Goal: Transaction & Acquisition: Purchase product/service

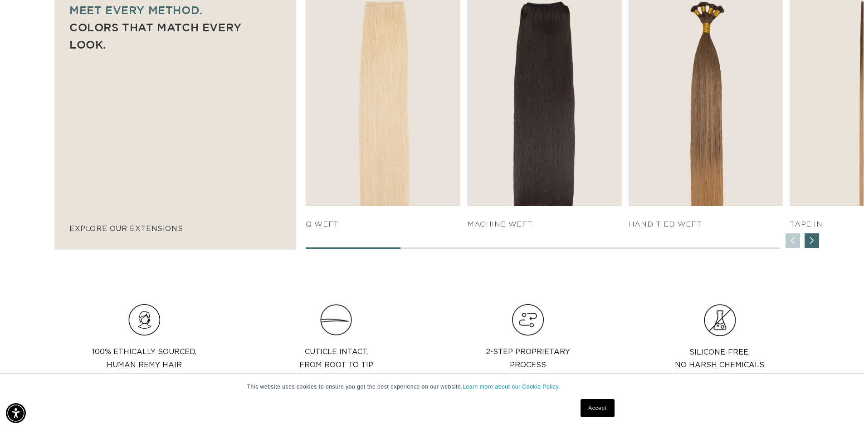
click at [813, 245] on div "Next slide" at bounding box center [811, 240] width 15 height 15
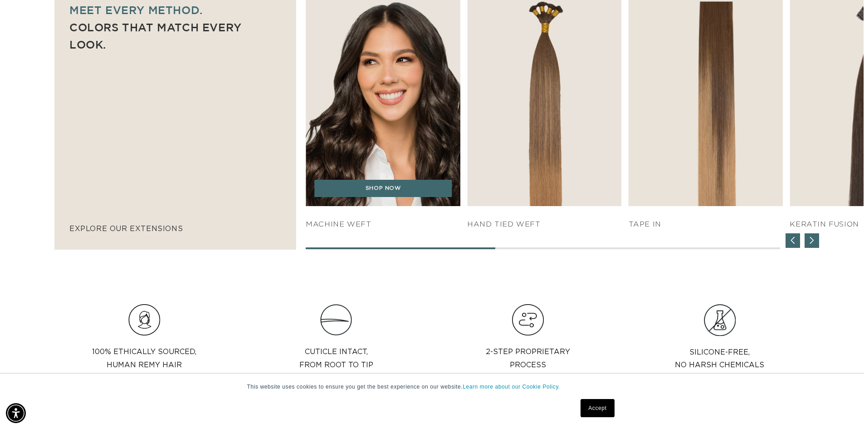
scroll to position [0, 799]
click at [396, 125] on img "2 / 7" at bounding box center [383, 88] width 162 height 247
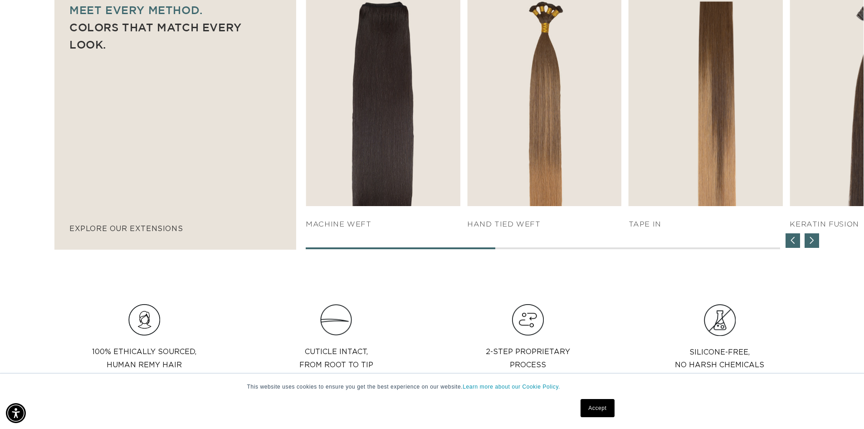
click at [809, 245] on div "Next slide" at bounding box center [811, 240] width 15 height 15
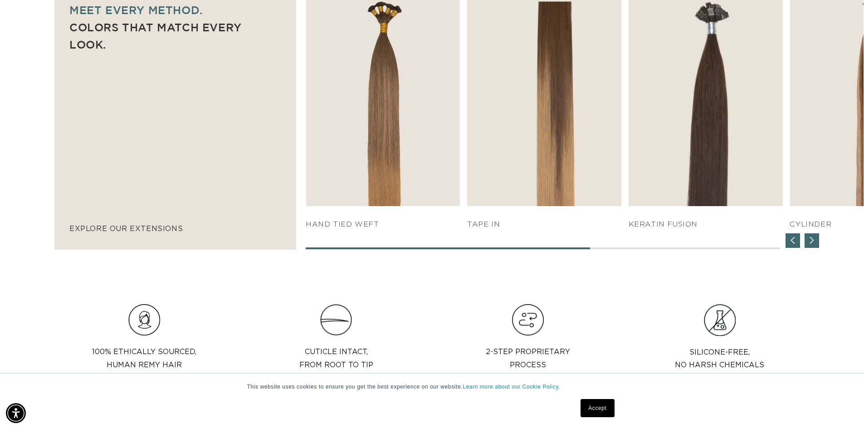
click at [811, 245] on div "Next slide" at bounding box center [811, 240] width 15 height 15
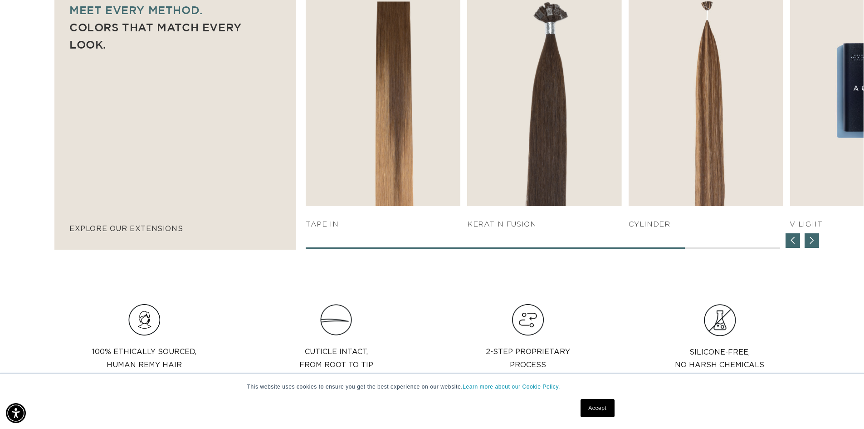
click at [811, 245] on div "Next slide" at bounding box center [811, 240] width 15 height 15
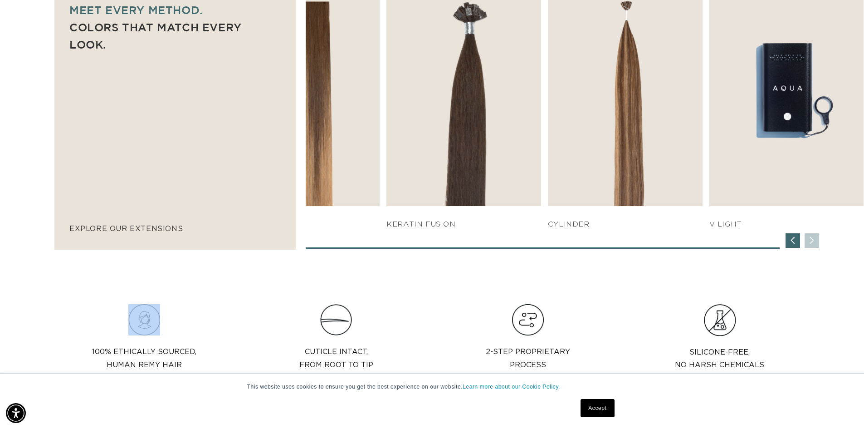
click at [811, 245] on div "SHOP NOW q weft SHOP NOW Machine Weft SHOP NOW" at bounding box center [585, 110] width 558 height 278
click at [797, 245] on div "Previous slide" at bounding box center [792, 240] width 15 height 15
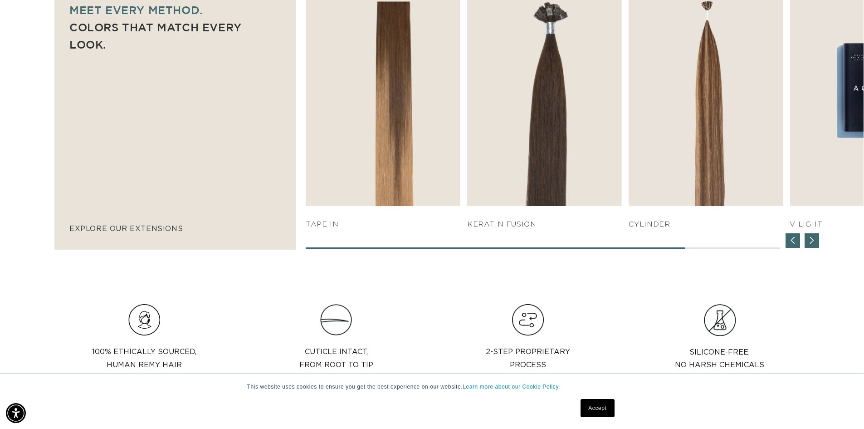
click at [797, 245] on div "Previous slide" at bounding box center [792, 240] width 15 height 15
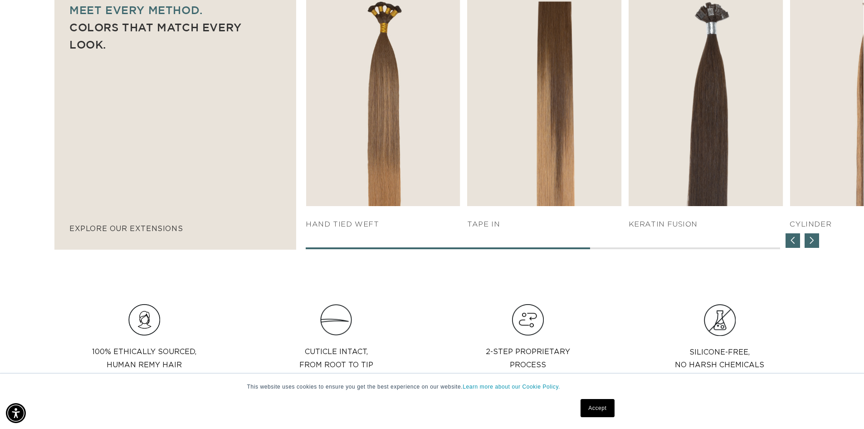
click at [797, 244] on div "Previous slide" at bounding box center [792, 240] width 15 height 15
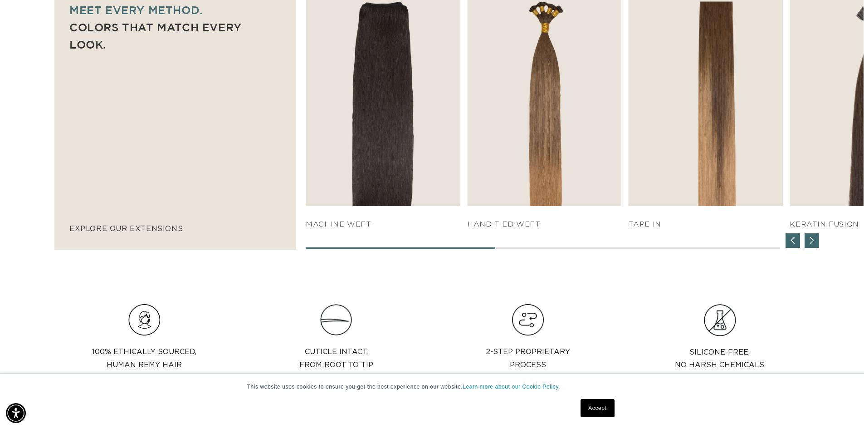
click at [797, 244] on div "Previous slide" at bounding box center [792, 240] width 15 height 15
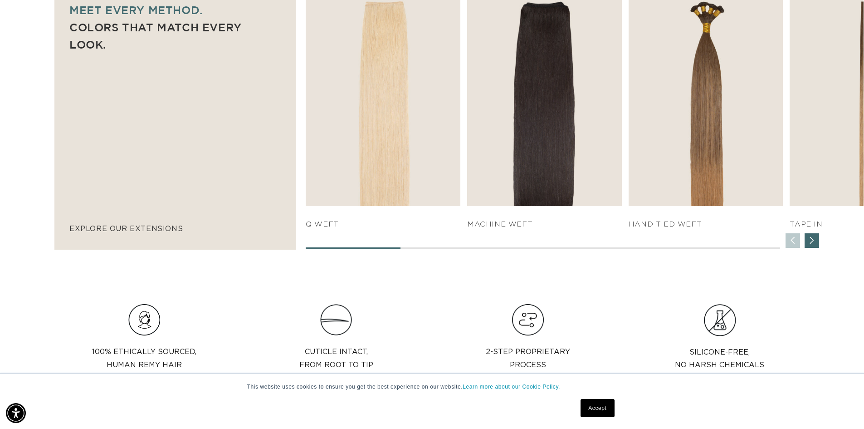
click at [797, 244] on div "SHOP NOW q weft SHOP NOW Machine Weft SHOP NOW" at bounding box center [585, 110] width 558 height 278
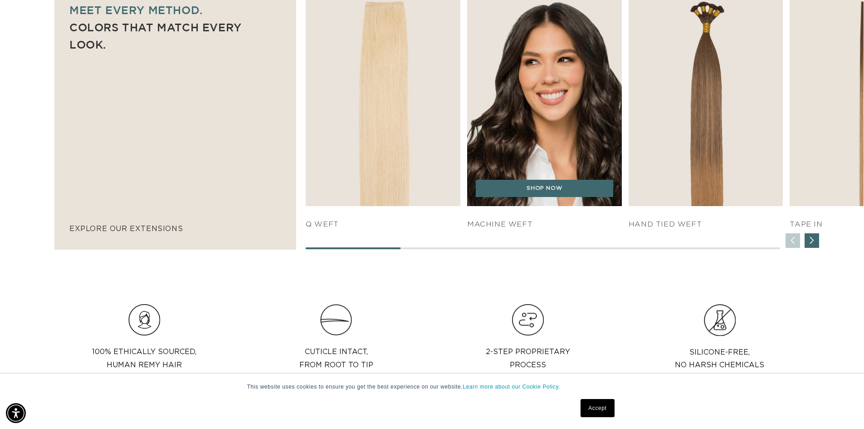
scroll to position [0, 799]
click at [557, 192] on link "SHOP NOW" at bounding box center [544, 188] width 137 height 17
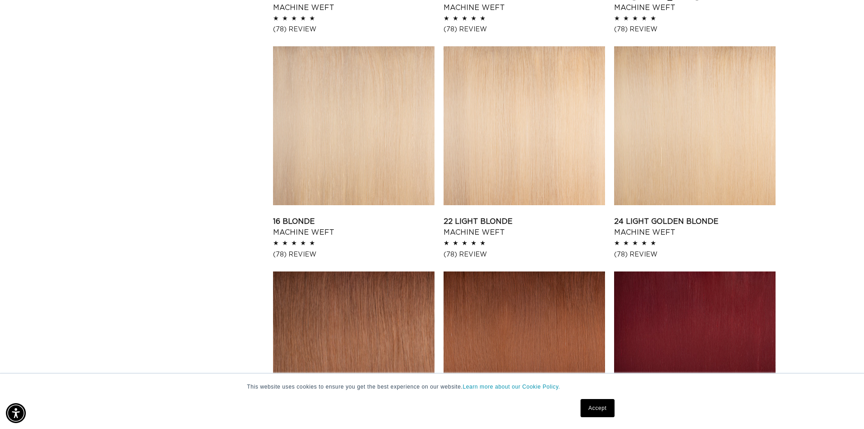
scroll to position [0, 1599]
click at [676, 216] on link "24 Light Golden Blonde Machine Weft" at bounding box center [694, 227] width 161 height 22
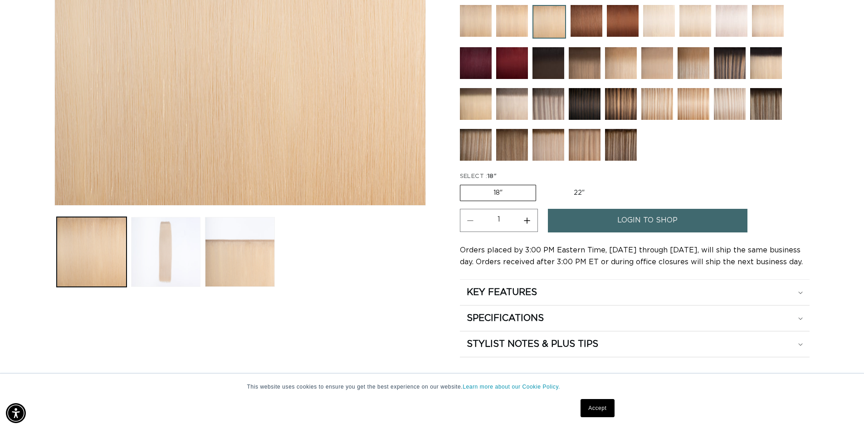
click at [183, 249] on button "Load image 2 in gallery view" at bounding box center [166, 252] width 70 height 70
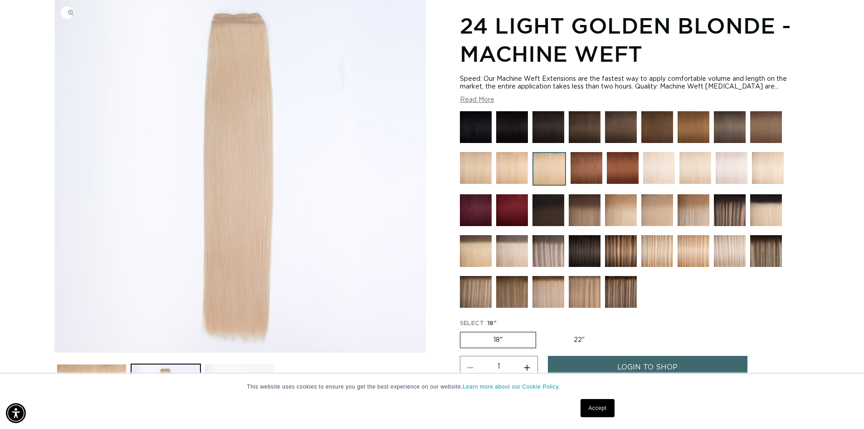
scroll to position [0, 799]
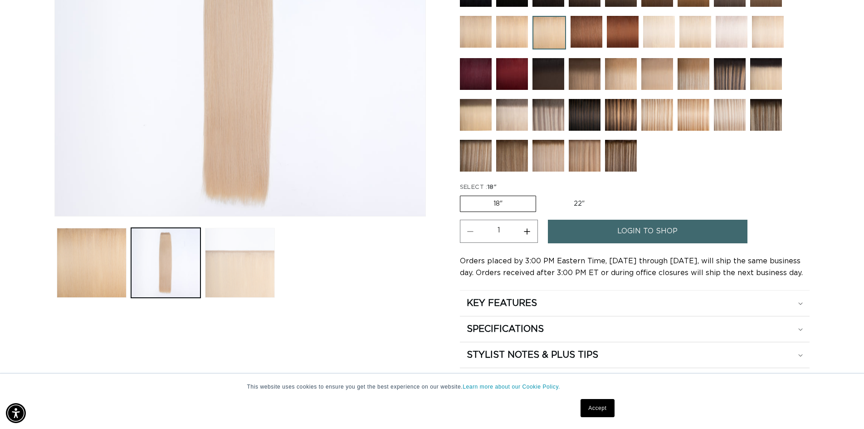
click at [271, 266] on button "Load image 3 in gallery view" at bounding box center [240, 263] width 70 height 70
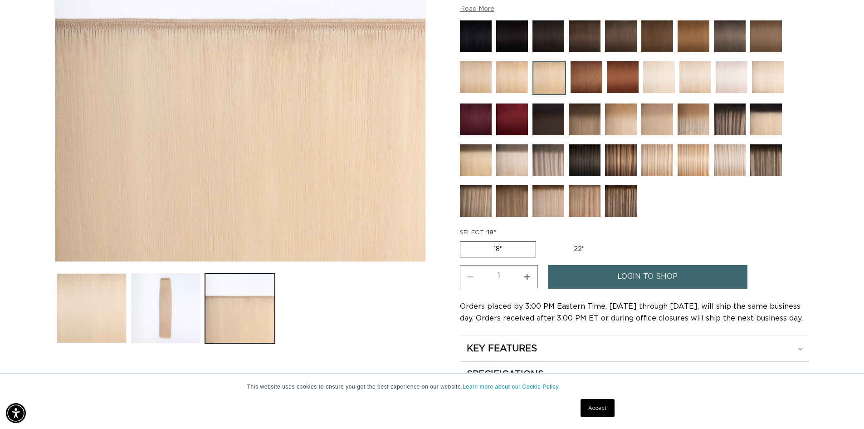
click at [107, 301] on button "Load image 1 in gallery view" at bounding box center [92, 308] width 70 height 70
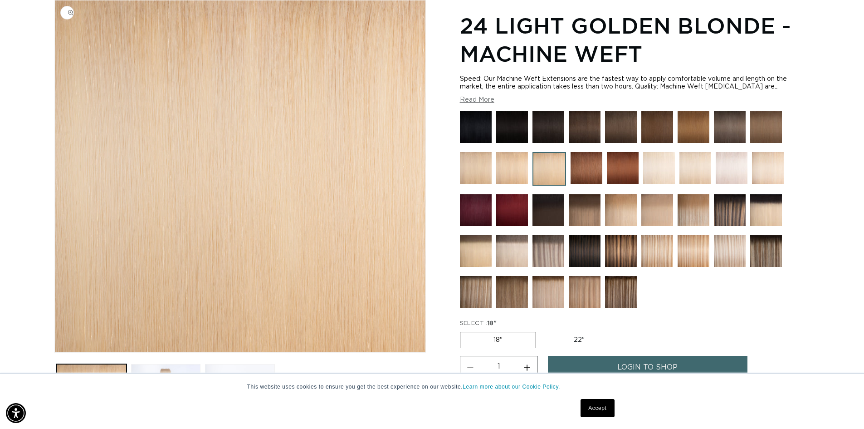
scroll to position [0, 1599]
click at [684, 244] on img at bounding box center [693, 251] width 32 height 32
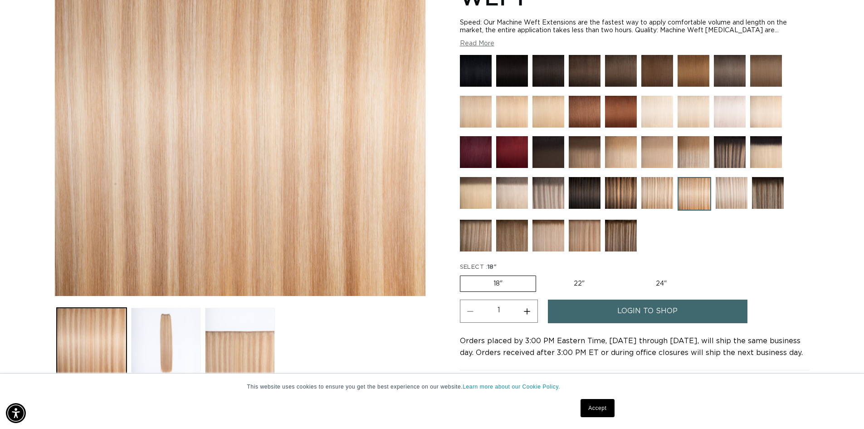
scroll to position [408, 0]
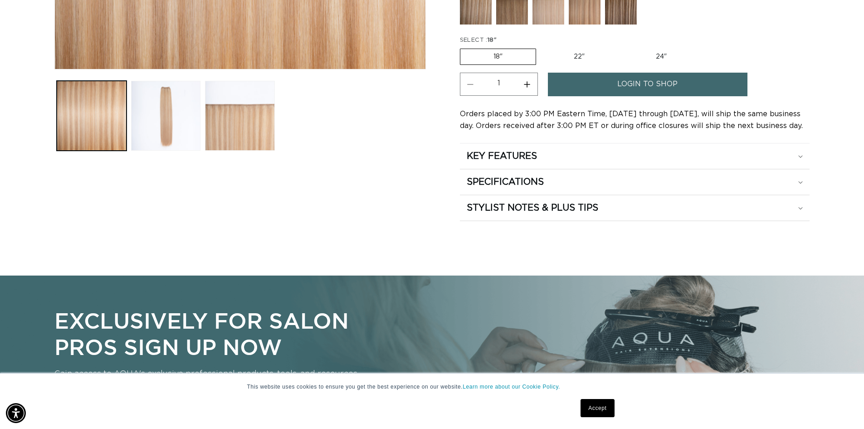
drag, startPoint x: 650, startPoint y: 53, endPoint x: 660, endPoint y: 53, distance: 9.5
click at [652, 53] on label "24" Variant sold out or unavailable" at bounding box center [661, 56] width 77 height 15
click at [623, 47] on input "24" Variant sold out or unavailable" at bounding box center [622, 47] width 0 height 0
radio input "true"
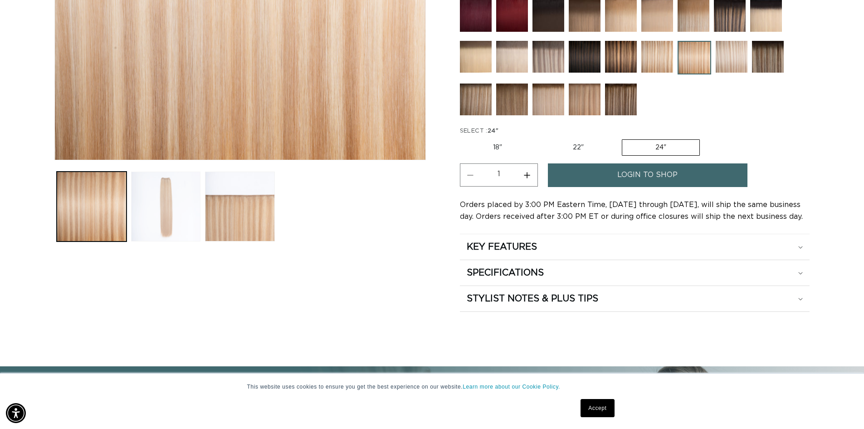
drag, startPoint x: 166, startPoint y: 208, endPoint x: 175, endPoint y: 208, distance: 9.1
click at [166, 208] on button "Load image 2 in gallery view" at bounding box center [166, 206] width 70 height 70
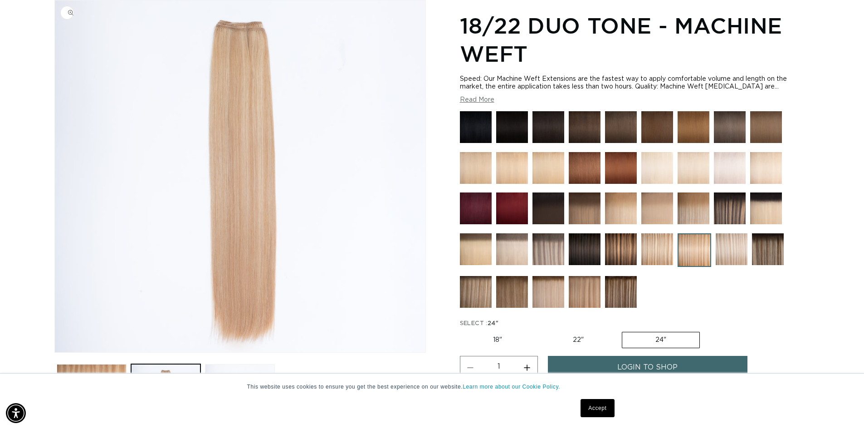
scroll to position [0, 799]
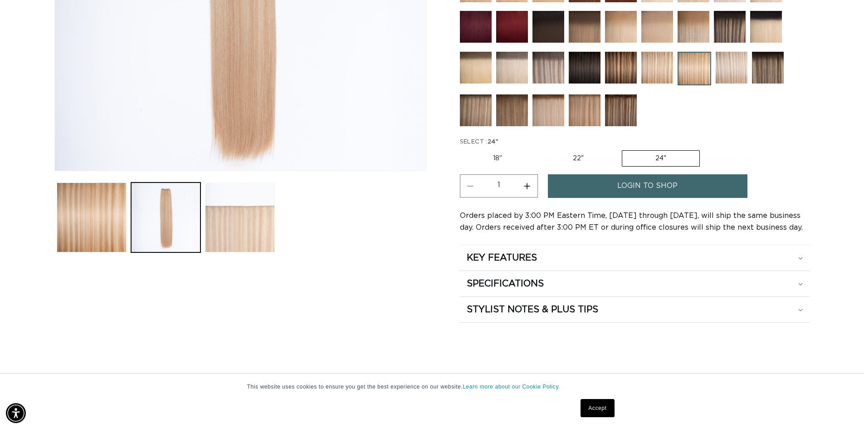
click at [257, 232] on button "Load image 3 in gallery view" at bounding box center [240, 217] width 70 height 70
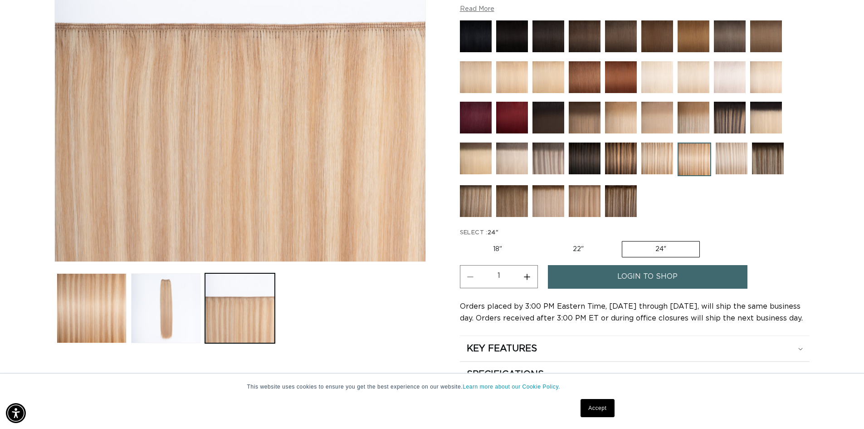
scroll to position [0, 0]
click at [661, 159] on img at bounding box center [657, 158] width 32 height 32
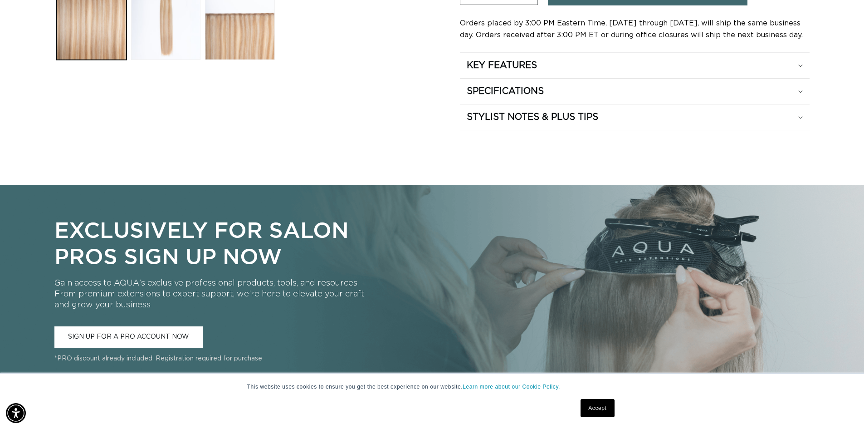
scroll to position [0, 799]
